Goal: Information Seeking & Learning: Find contact information

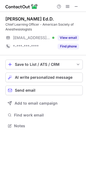
scroll to position [122, 86]
click at [67, 9] on span at bounding box center [67, 6] width 4 height 4
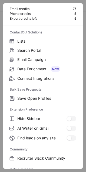
scroll to position [73, 0]
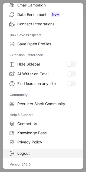
click at [29, 157] on label "Logout" at bounding box center [42, 153] width 79 height 9
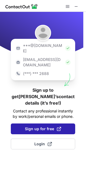
click at [30, 126] on span "Sign up for free" at bounding box center [43, 128] width 36 height 5
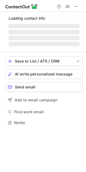
scroll to position [112, 86]
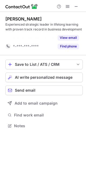
scroll to position [114, 86]
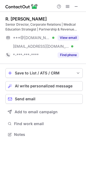
scroll to position [131, 86]
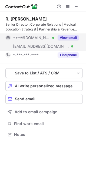
click at [63, 36] on button "View email" at bounding box center [67, 37] width 21 height 5
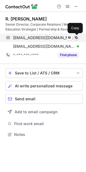
click at [74, 36] on span at bounding box center [76, 38] width 4 height 4
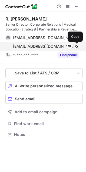
click at [76, 45] on span at bounding box center [76, 46] width 4 height 4
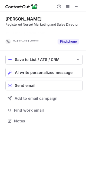
scroll to position [109, 86]
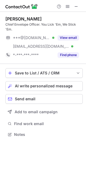
scroll to position [131, 86]
click at [71, 31] on div "Chief Envelope Officer. You Lick 'Em, We Stick 'Em." at bounding box center [43, 27] width 77 height 10
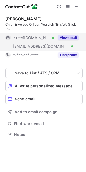
click at [69, 37] on button "View email" at bounding box center [67, 37] width 21 height 5
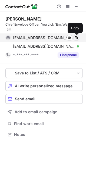
click at [77, 37] on span at bounding box center [76, 38] width 4 height 4
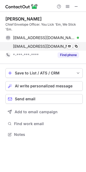
click at [77, 49] on div "susanj@diamondenvelope.com Verified Send email Copy" at bounding box center [41, 46] width 73 height 9
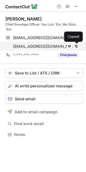
click at [77, 49] on div "susanj@diamondenvelope.com Verified Send email Copied!" at bounding box center [41, 46] width 73 height 9
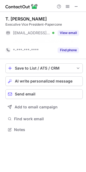
scroll to position [117, 86]
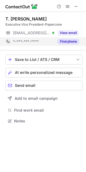
click at [73, 37] on div "Find phone" at bounding box center [66, 41] width 25 height 9
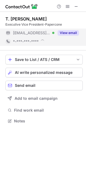
click at [74, 32] on button "View email" at bounding box center [67, 32] width 21 height 5
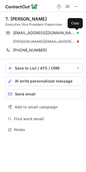
scroll to position [126, 86]
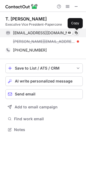
click at [74, 33] on span at bounding box center [76, 33] width 4 height 4
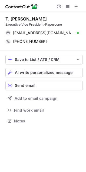
scroll to position [117, 86]
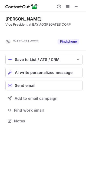
scroll to position [109, 86]
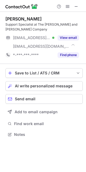
scroll to position [131, 86]
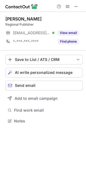
scroll to position [117, 86]
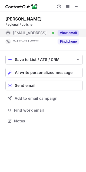
click at [72, 29] on div "View email" at bounding box center [66, 33] width 25 height 9
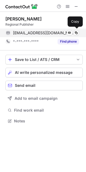
click at [77, 29] on div "thale@bdtonline.com Verified Send email Copy" at bounding box center [41, 33] width 73 height 9
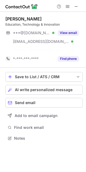
scroll to position [126, 86]
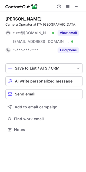
scroll to position [126, 86]
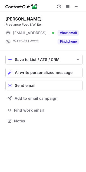
scroll to position [117, 86]
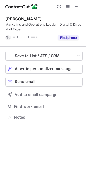
scroll to position [114, 86]
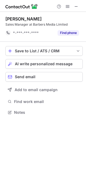
scroll to position [109, 86]
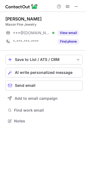
scroll to position [117, 86]
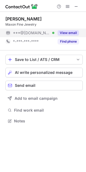
click at [59, 36] on div "View email" at bounding box center [66, 33] width 25 height 9
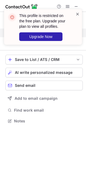
click at [78, 16] on span at bounding box center [77, 13] width 4 height 5
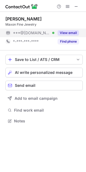
click at [69, 9] on div "This profile is restricted on the free plan. Upgrade your plan to view all prof…" at bounding box center [43, 9] width 86 height 11
click at [67, 6] on span at bounding box center [67, 6] width 4 height 4
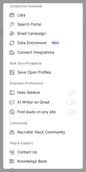
scroll to position [73, 0]
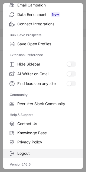
click at [28, 150] on label "Logout" at bounding box center [42, 153] width 79 height 9
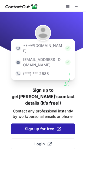
click at [20, 124] on button "Sign up for free" at bounding box center [43, 129] width 64 height 11
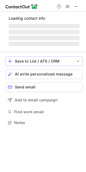
scroll to position [112, 86]
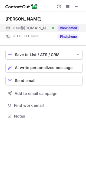
click at [64, 28] on button "View email" at bounding box center [67, 27] width 21 height 5
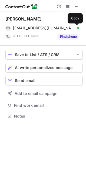
click at [77, 26] on span at bounding box center [76, 28] width 4 height 4
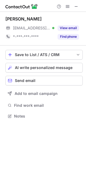
scroll to position [112, 86]
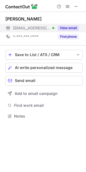
click at [73, 25] on button "View email" at bounding box center [67, 27] width 21 height 5
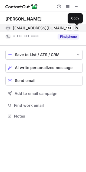
click at [76, 27] on span at bounding box center [76, 28] width 4 height 4
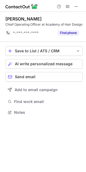
scroll to position [114, 86]
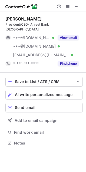
scroll to position [135, 86]
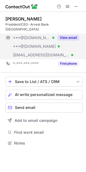
click at [69, 35] on button "View email" at bounding box center [67, 37] width 21 height 5
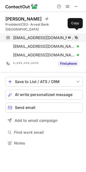
click at [77, 36] on span at bounding box center [76, 38] width 4 height 4
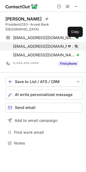
click at [74, 44] on span at bounding box center [76, 46] width 4 height 4
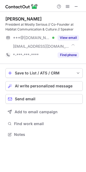
scroll to position [131, 86]
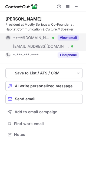
click at [65, 39] on button "View email" at bounding box center [67, 37] width 21 height 5
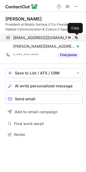
click at [77, 39] on span at bounding box center [76, 38] width 4 height 4
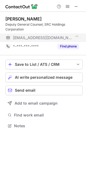
scroll to position [122, 86]
click at [33, 36] on span "[EMAIL_ADDRESS][DOMAIN_NAME]" at bounding box center [43, 37] width 60 height 5
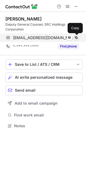
click at [75, 36] on span at bounding box center [76, 38] width 4 height 4
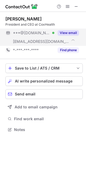
scroll to position [126, 86]
click at [69, 29] on div "View email" at bounding box center [66, 33] width 25 height 9
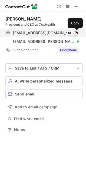
click at [78, 34] on span at bounding box center [76, 33] width 4 height 4
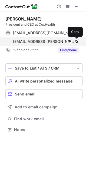
click at [73, 40] on button at bounding box center [75, 41] width 5 height 5
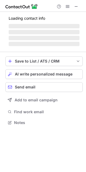
scroll to position [117, 86]
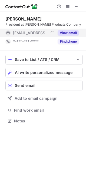
click at [68, 33] on button "View email" at bounding box center [67, 32] width 21 height 5
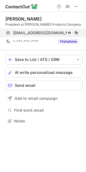
click at [75, 31] on span at bounding box center [76, 33] width 4 height 4
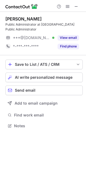
scroll to position [122, 86]
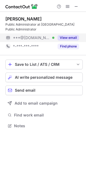
click at [67, 36] on button "View email" at bounding box center [67, 37] width 21 height 5
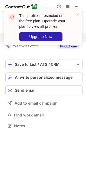
click at [79, 17] on div at bounding box center [77, 26] width 4 height 31
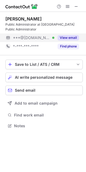
click at [77, 12] on span at bounding box center [77, 13] width 4 height 5
click at [68, 5] on div "This profile is restricted on the free plan. Upgrade your plan to view all prof…" at bounding box center [43, 9] width 86 height 11
click at [67, 6] on span at bounding box center [67, 6] width 4 height 4
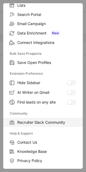
scroll to position [73, 0]
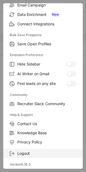
click at [29, 152] on span "Logout" at bounding box center [46, 153] width 59 height 5
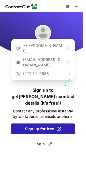
click at [21, 124] on button "Sign up for free" at bounding box center [43, 129] width 64 height 11
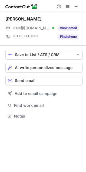
scroll to position [112, 86]
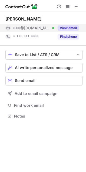
click at [63, 29] on button "View email" at bounding box center [67, 27] width 21 height 5
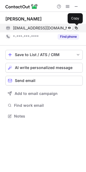
click at [74, 26] on button at bounding box center [75, 27] width 5 height 5
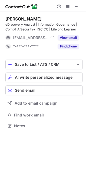
scroll to position [122, 86]
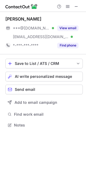
scroll to position [121, 86]
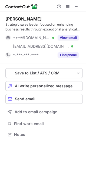
scroll to position [131, 86]
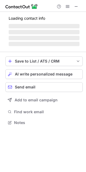
scroll to position [126, 86]
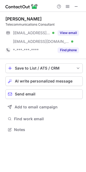
scroll to position [126, 86]
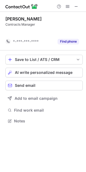
scroll to position [109, 86]
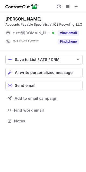
scroll to position [117, 86]
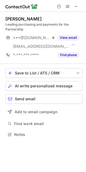
scroll to position [131, 86]
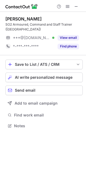
scroll to position [122, 86]
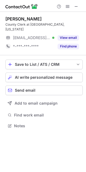
scroll to position [117, 86]
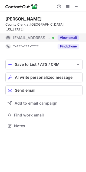
click at [62, 35] on button "View email" at bounding box center [67, 37] width 21 height 5
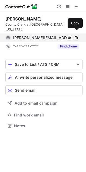
click at [76, 36] on span at bounding box center [76, 38] width 4 height 4
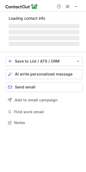
scroll to position [122, 86]
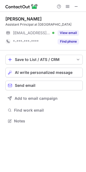
click at [69, 27] on div "Assistant Principal at Cape Girardeau Public Schools" at bounding box center [43, 24] width 77 height 5
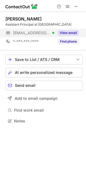
click at [69, 35] on button "View email" at bounding box center [67, 32] width 21 height 5
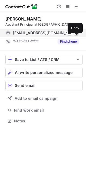
click at [77, 35] on span at bounding box center [76, 33] width 4 height 4
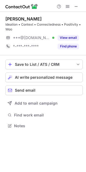
scroll to position [122, 86]
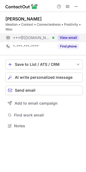
click at [69, 38] on button "View email" at bounding box center [67, 37] width 21 height 5
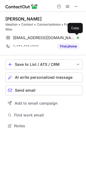
click at [77, 37] on span at bounding box center [76, 38] width 4 height 4
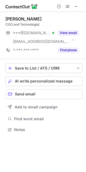
scroll to position [126, 86]
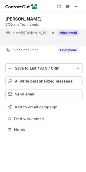
click at [62, 31] on button "View email" at bounding box center [67, 32] width 21 height 5
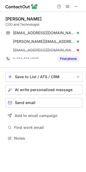
scroll to position [135, 86]
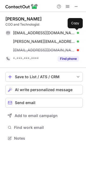
click at [74, 31] on span at bounding box center [76, 33] width 4 height 4
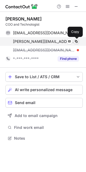
click at [78, 40] on button at bounding box center [75, 41] width 5 height 5
